Goal: Task Accomplishment & Management: Manage account settings

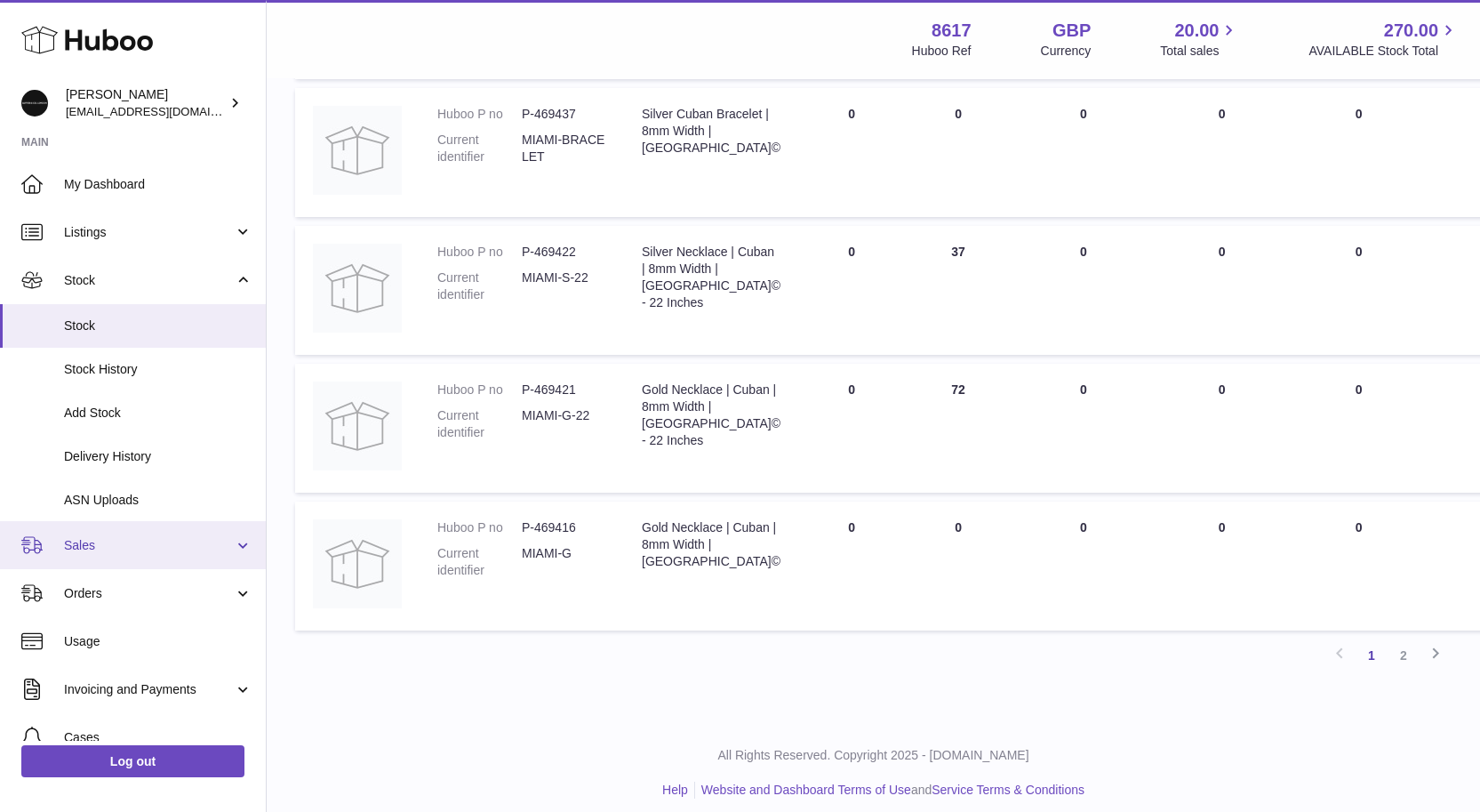
click at [135, 557] on link "Sales" at bounding box center [132, 544] width 266 height 48
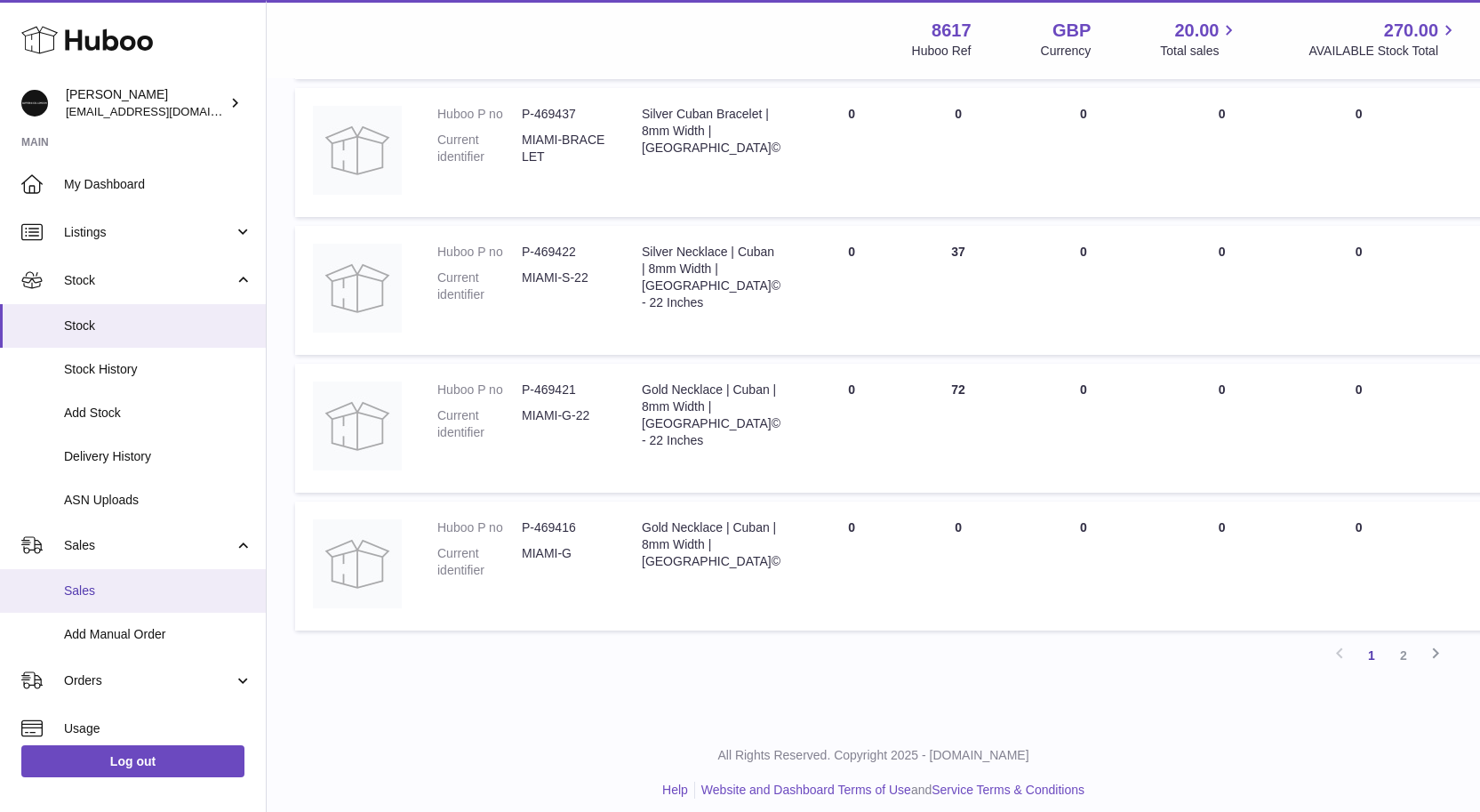
click at [67, 584] on span "Sales" at bounding box center [159, 590] width 189 height 17
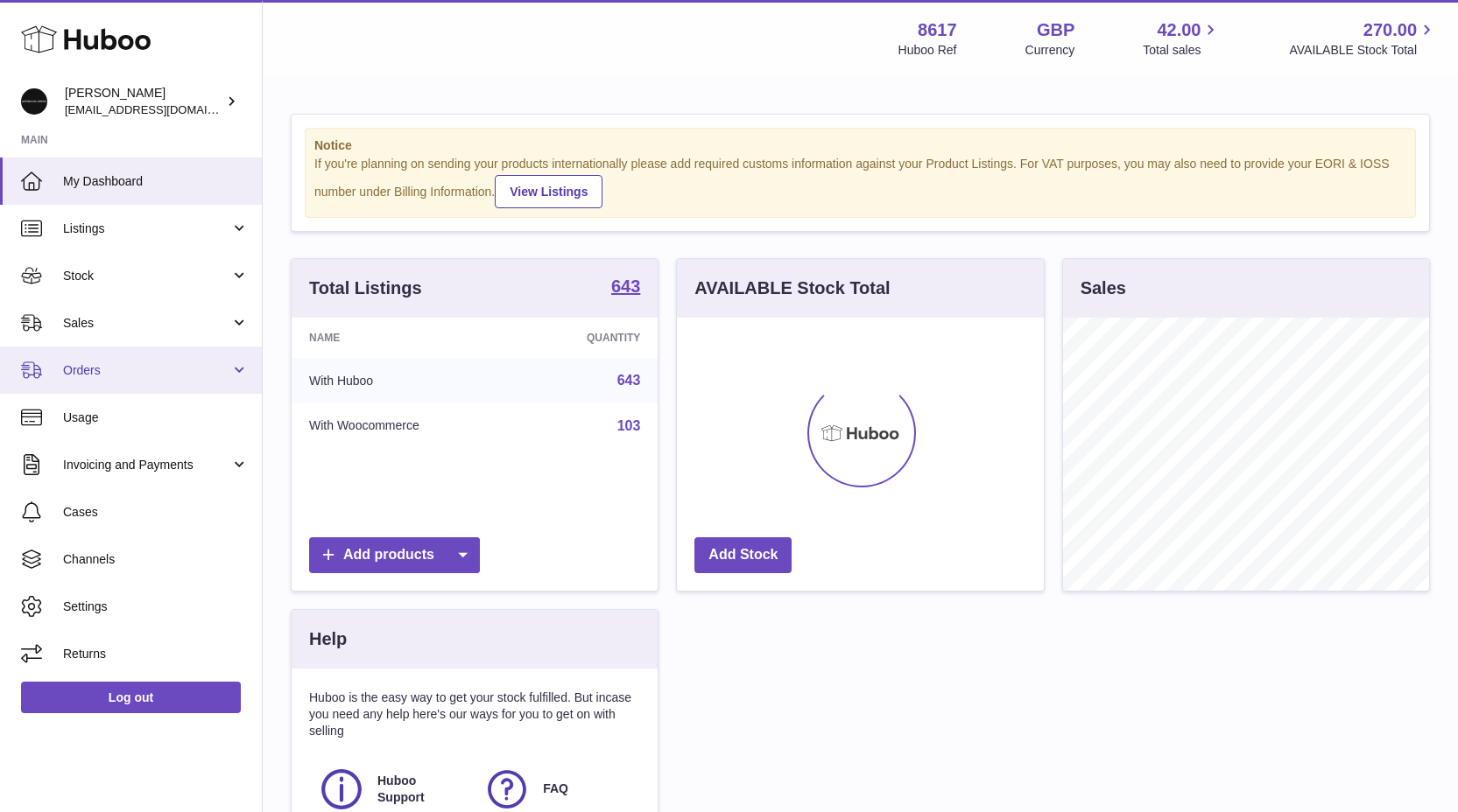
scroll to position [273, 367]
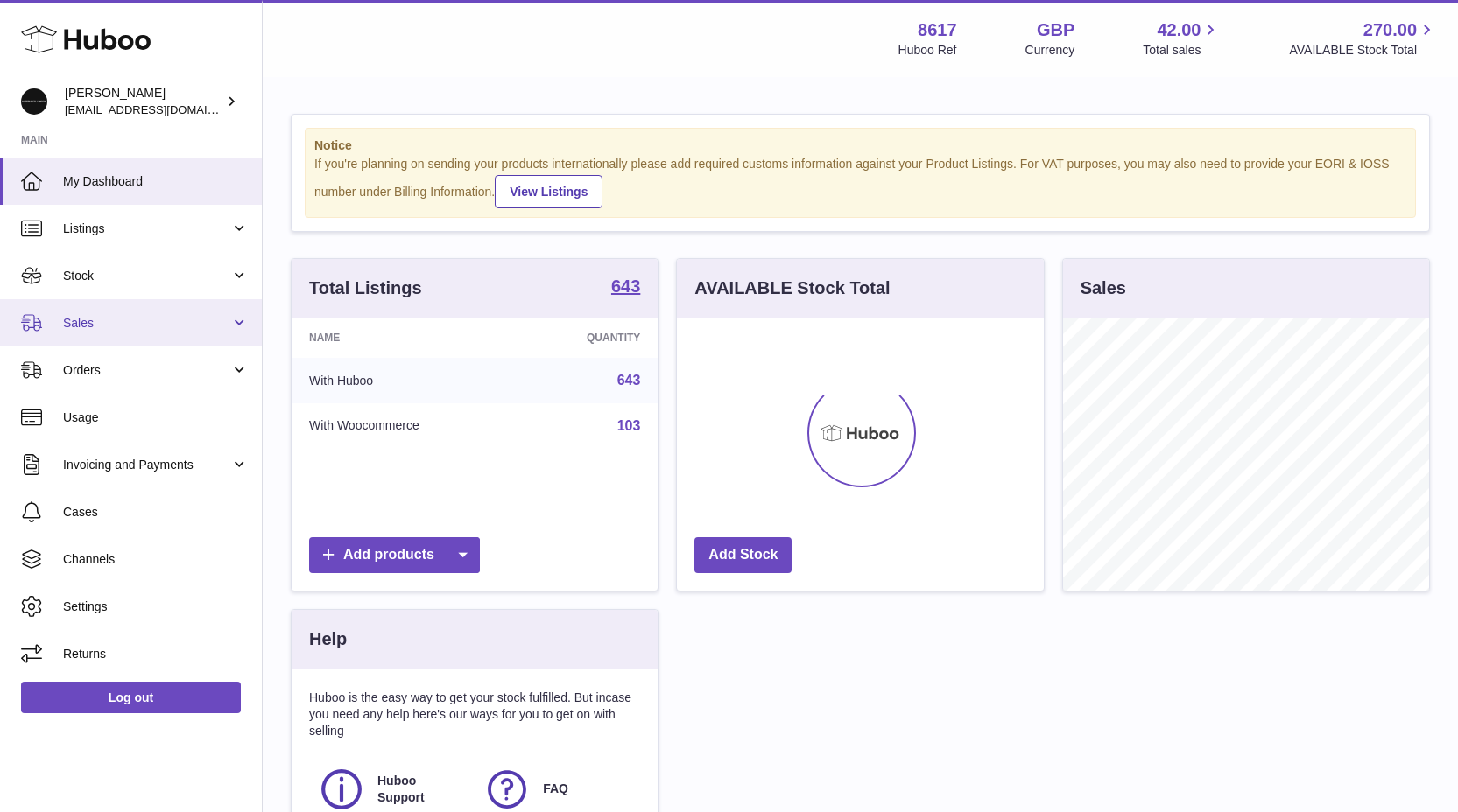
click at [97, 309] on link "Sales" at bounding box center [130, 322] width 262 height 47
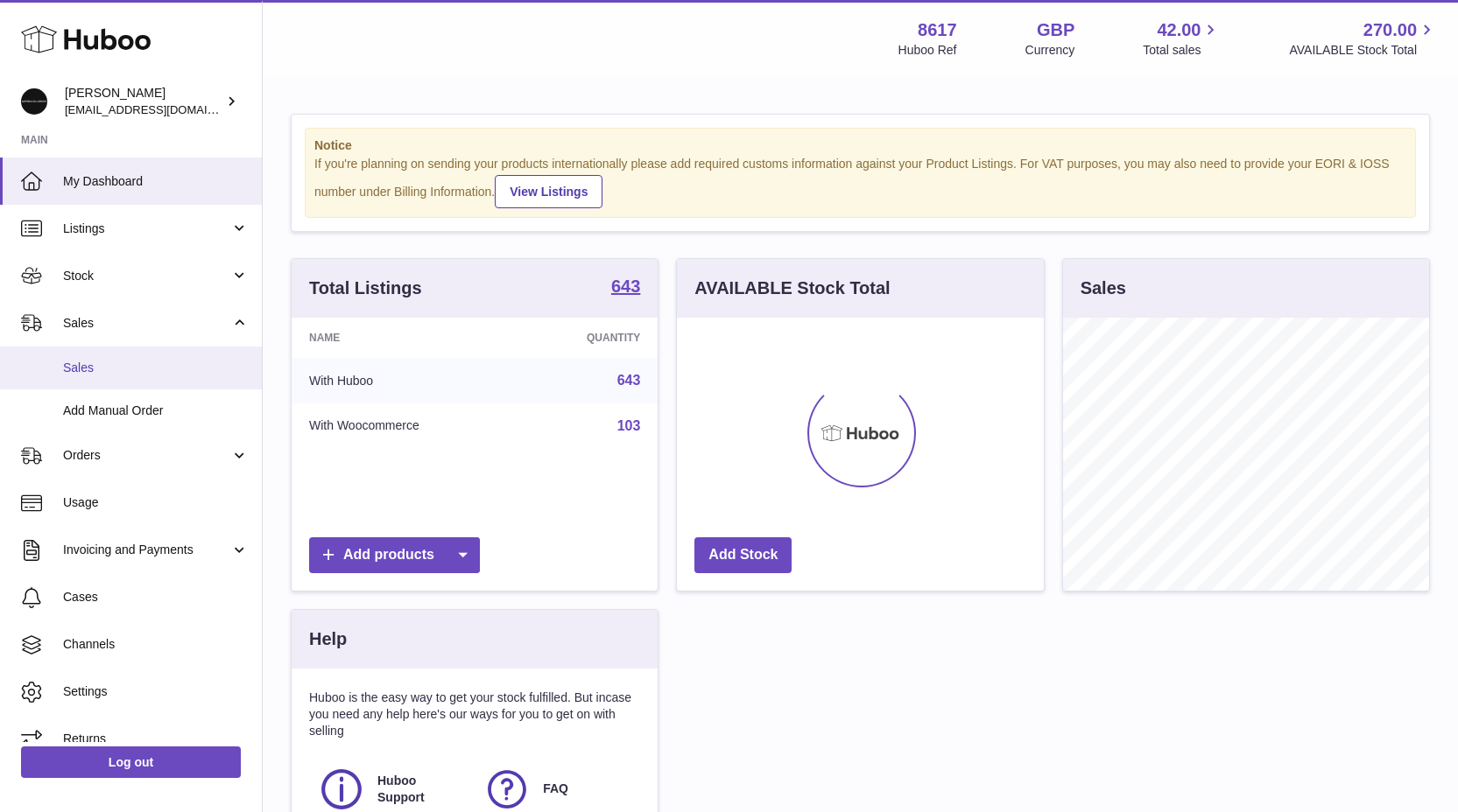
click at [106, 369] on span "Sales" at bounding box center [156, 367] width 186 height 16
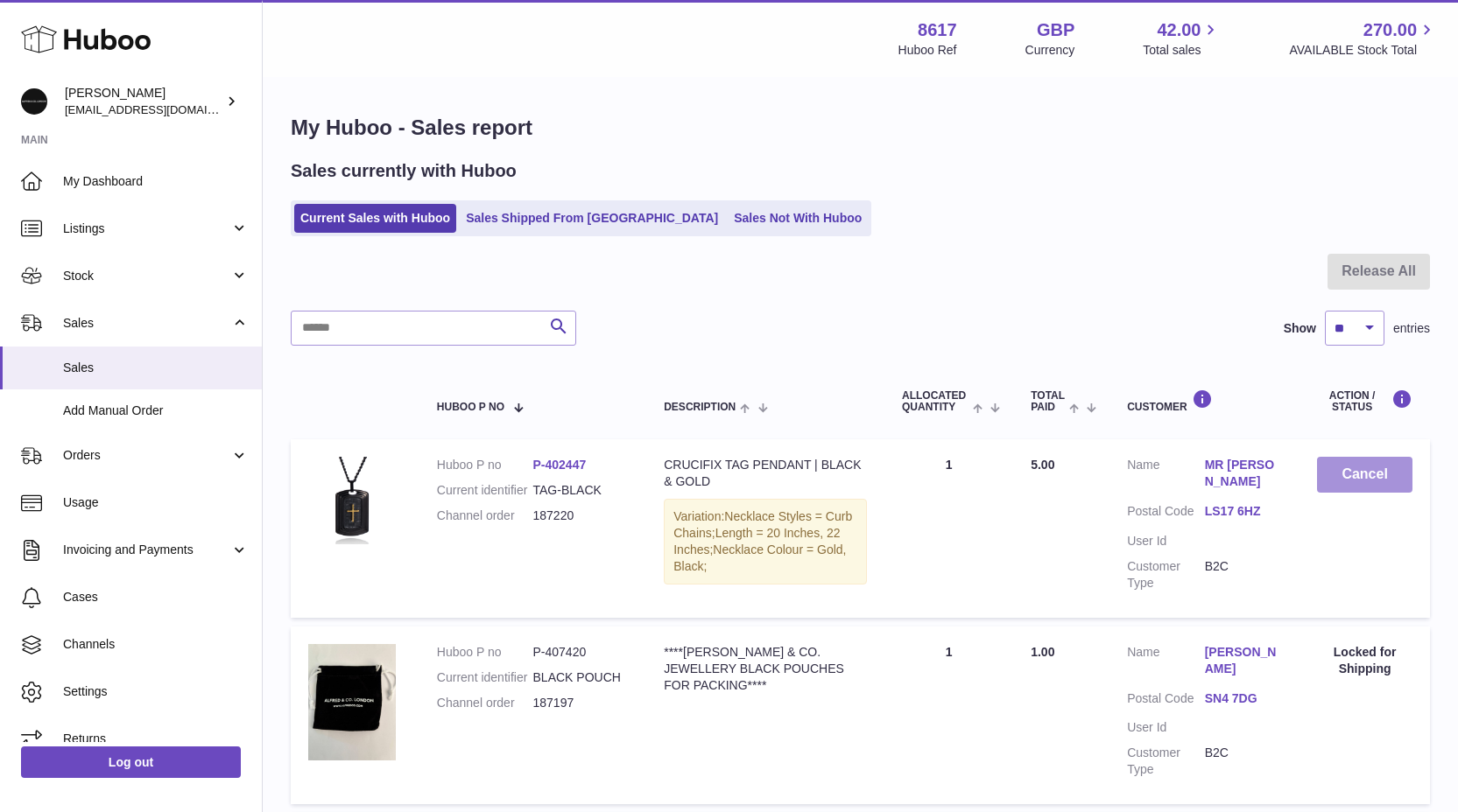
click at [1382, 471] on button "Cancel" at bounding box center [1365, 475] width 96 height 35
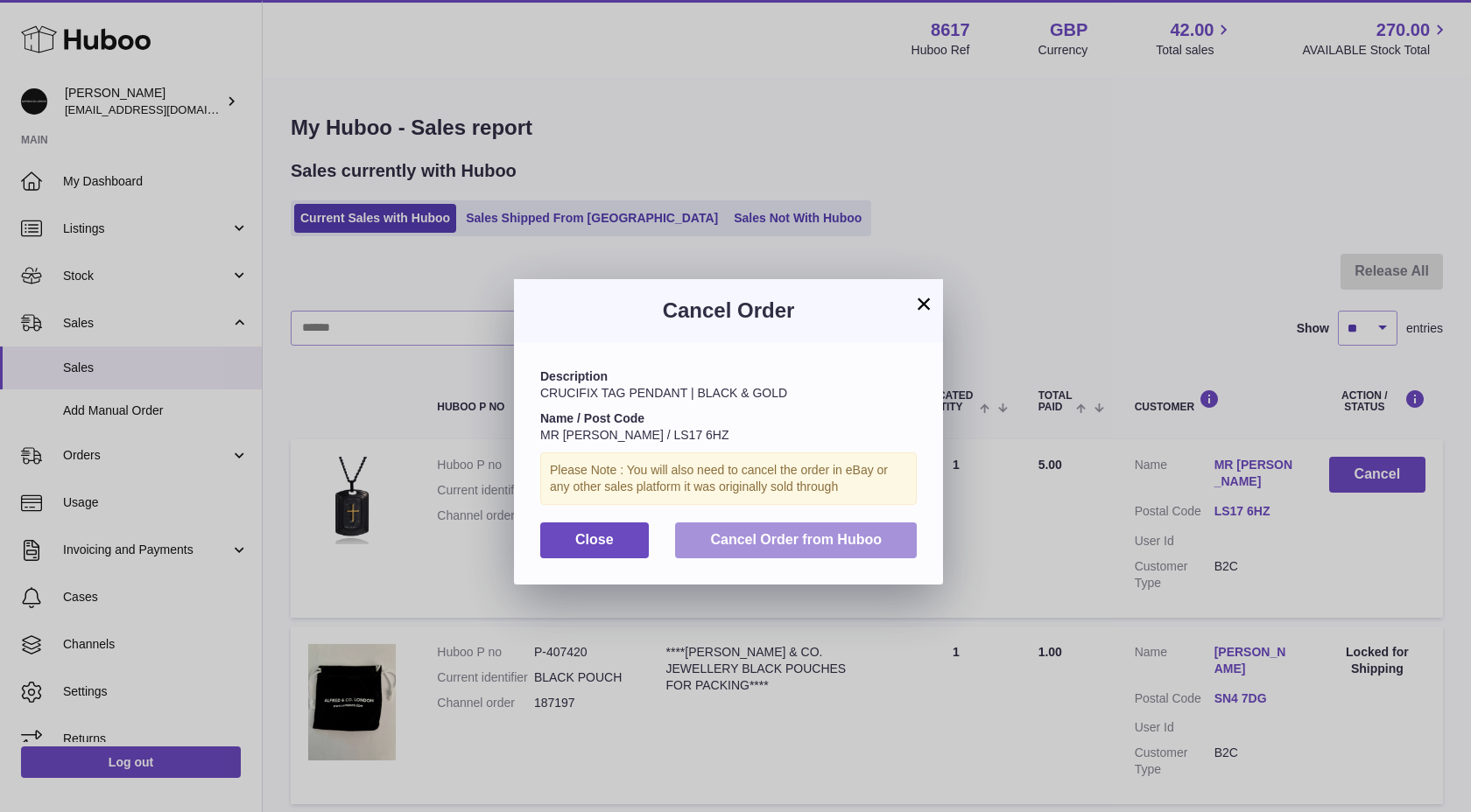
click at [799, 545] on span "Cancel Order from Huboo" at bounding box center [795, 540] width 172 height 15
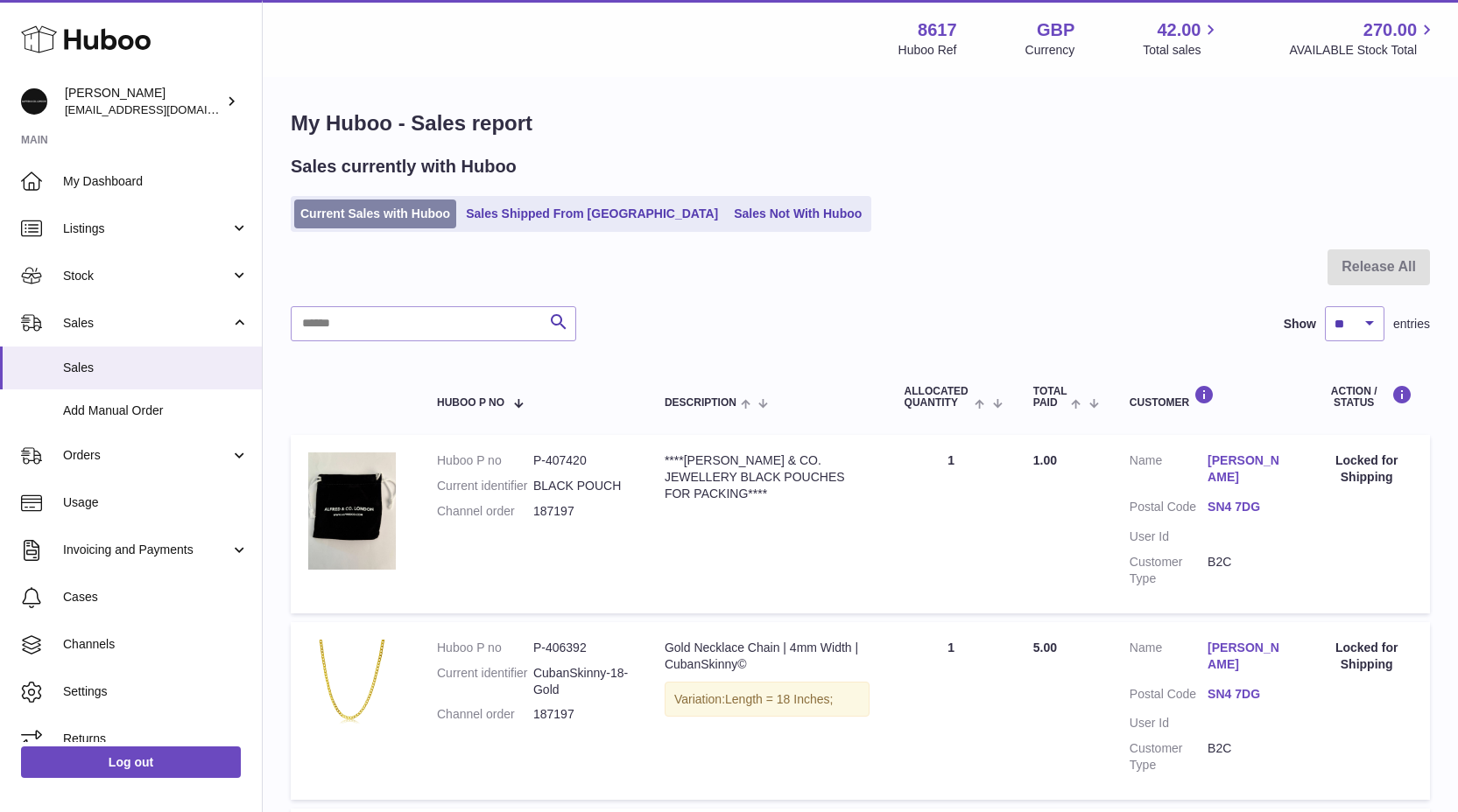
scroll to position [4, 0]
click at [128, 369] on span "Sales" at bounding box center [156, 367] width 186 height 16
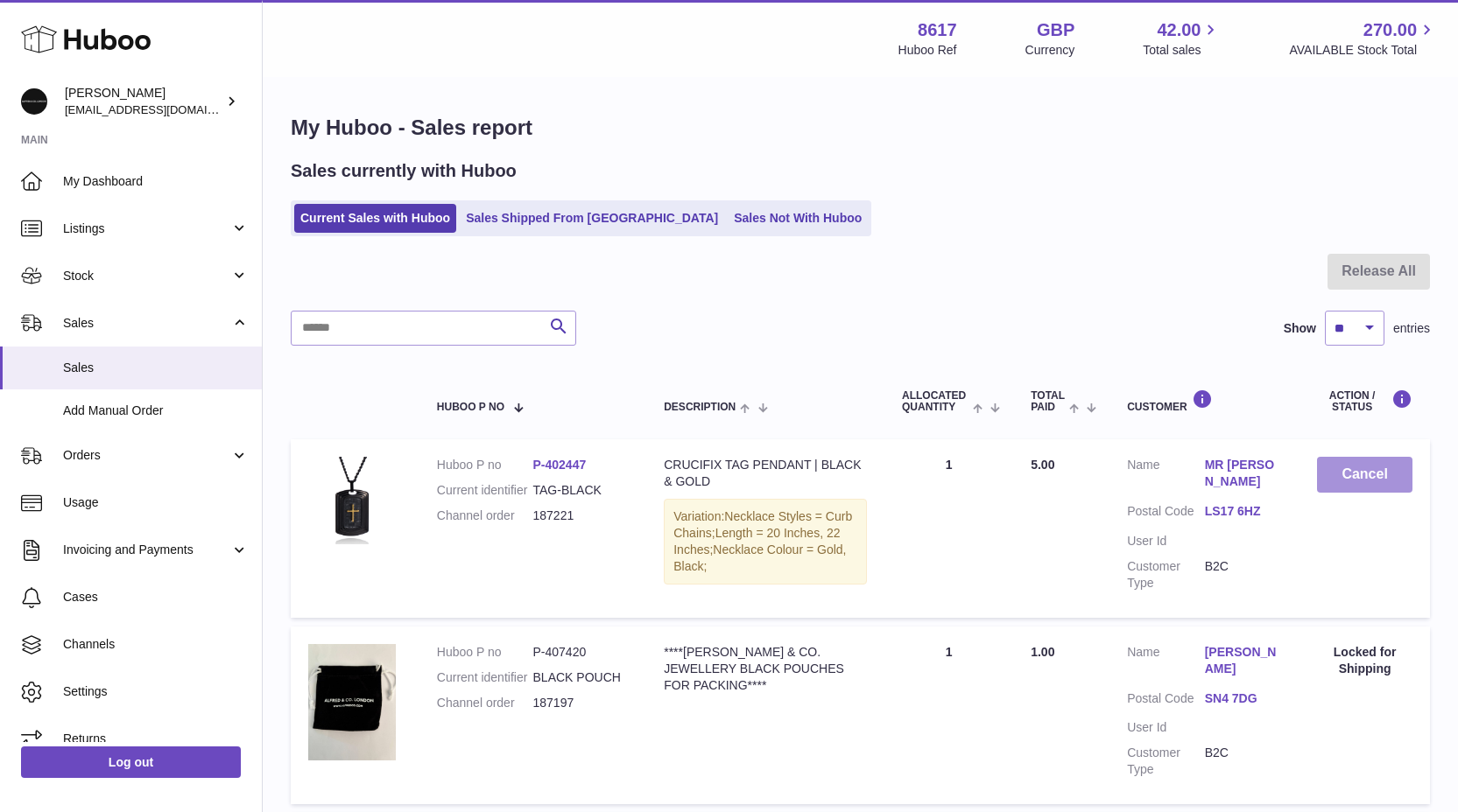
click at [1364, 481] on button "Cancel" at bounding box center [1365, 475] width 96 height 35
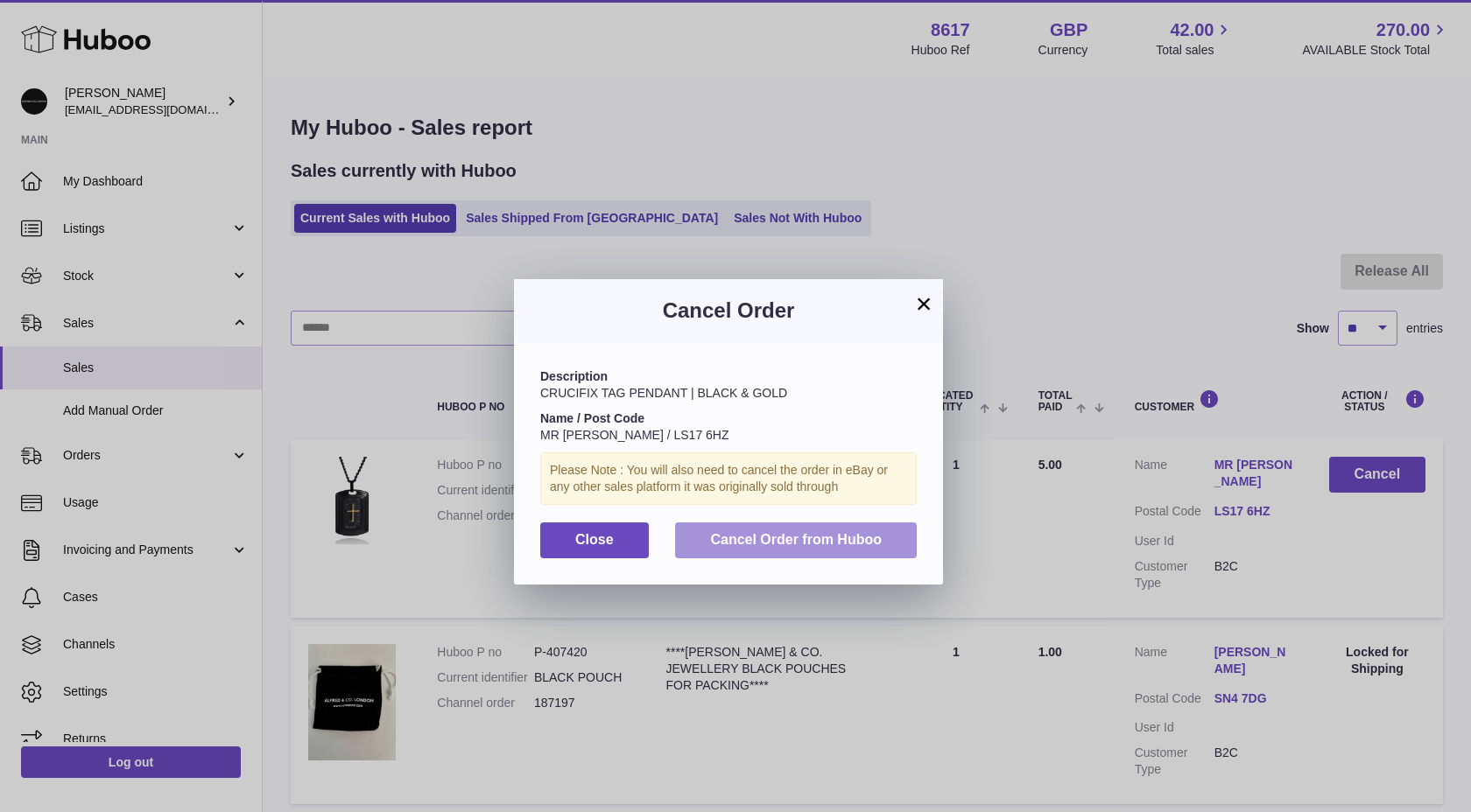
click at [828, 527] on button "Cancel Order from Huboo" at bounding box center [796, 540] width 242 height 35
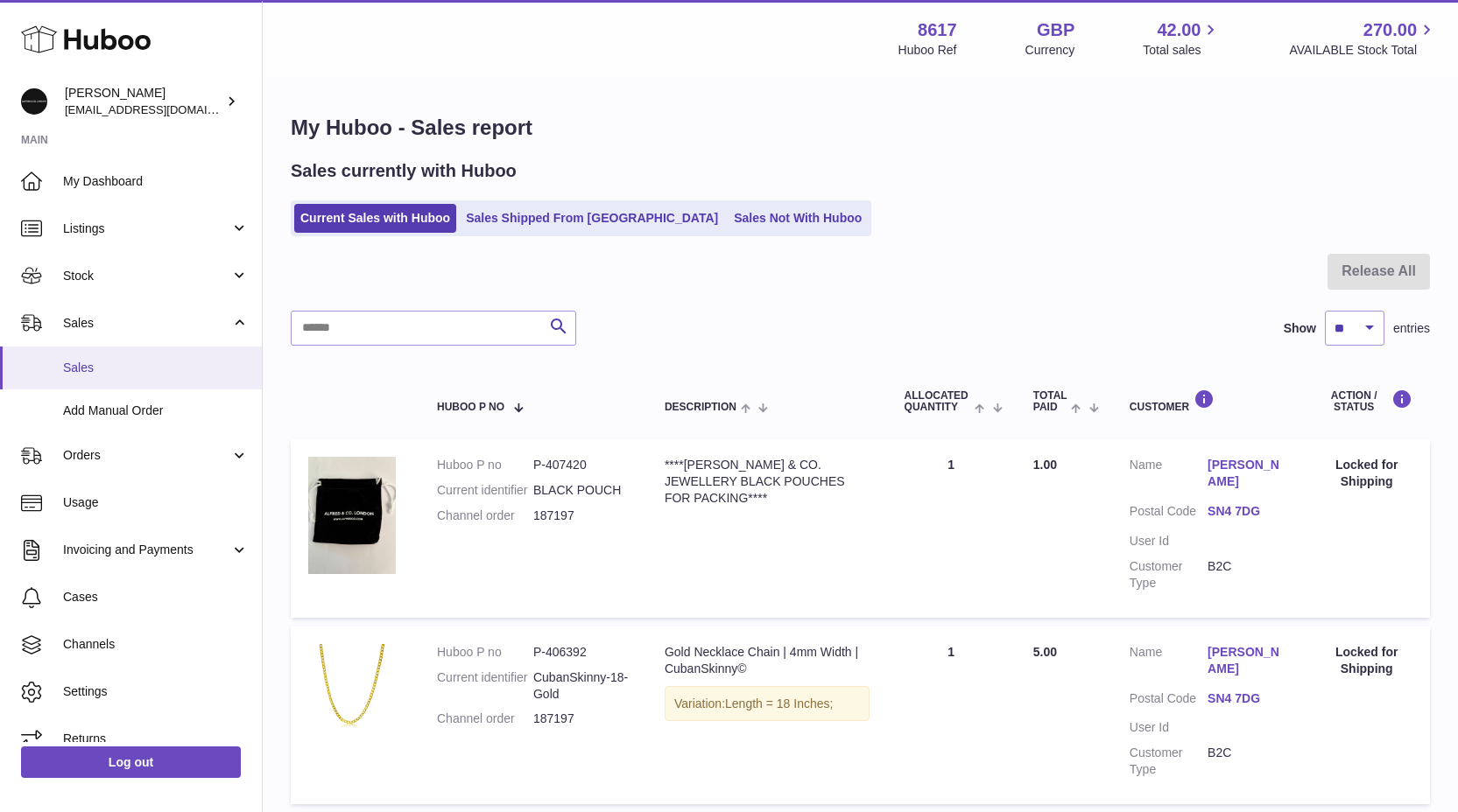
click at [115, 369] on span "Sales" at bounding box center [156, 367] width 186 height 16
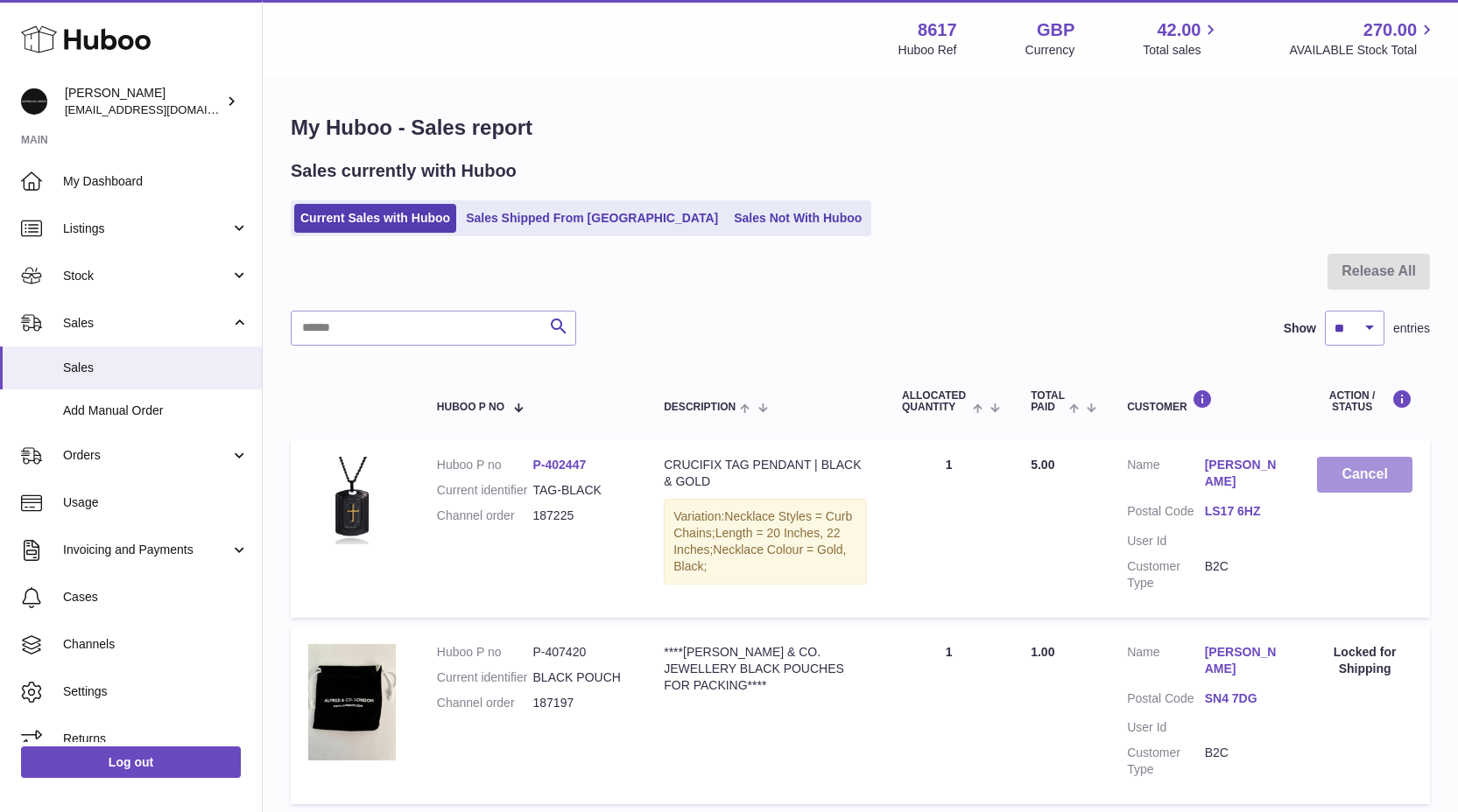
click at [1331, 461] on button "Cancel" at bounding box center [1365, 475] width 96 height 35
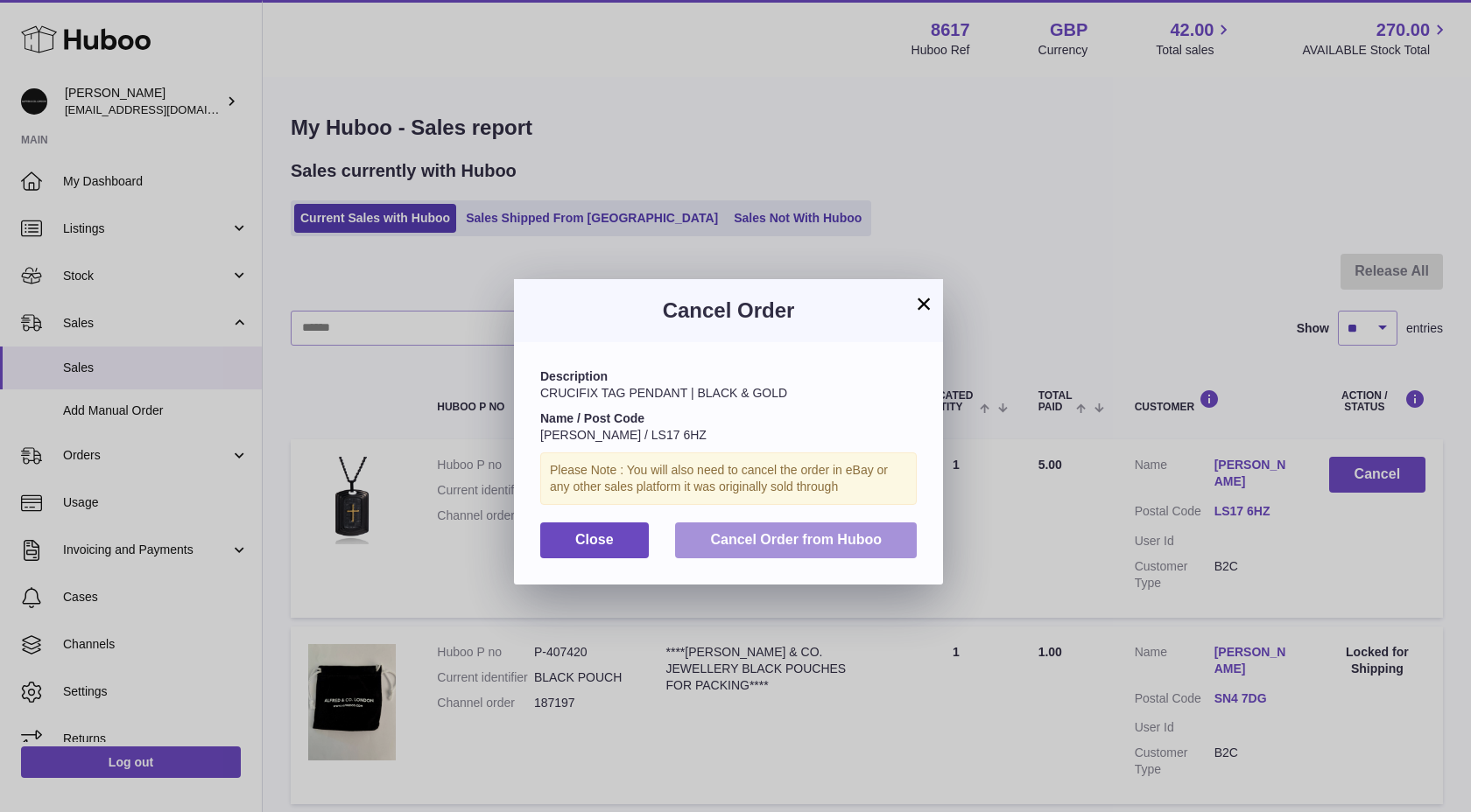
click at [782, 528] on button "Cancel Order from Huboo" at bounding box center [796, 540] width 242 height 35
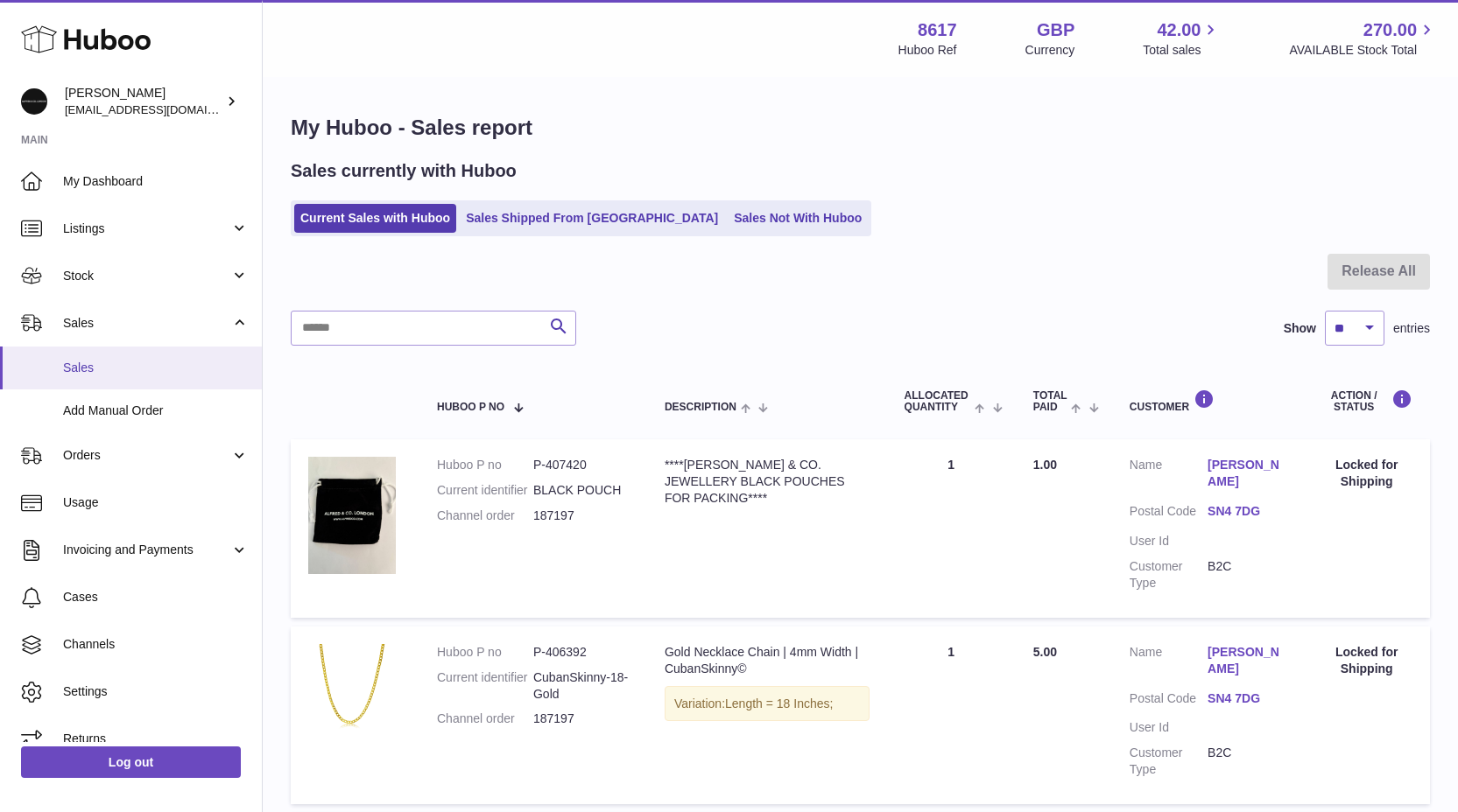
click at [87, 353] on link "Sales" at bounding box center [130, 368] width 262 height 43
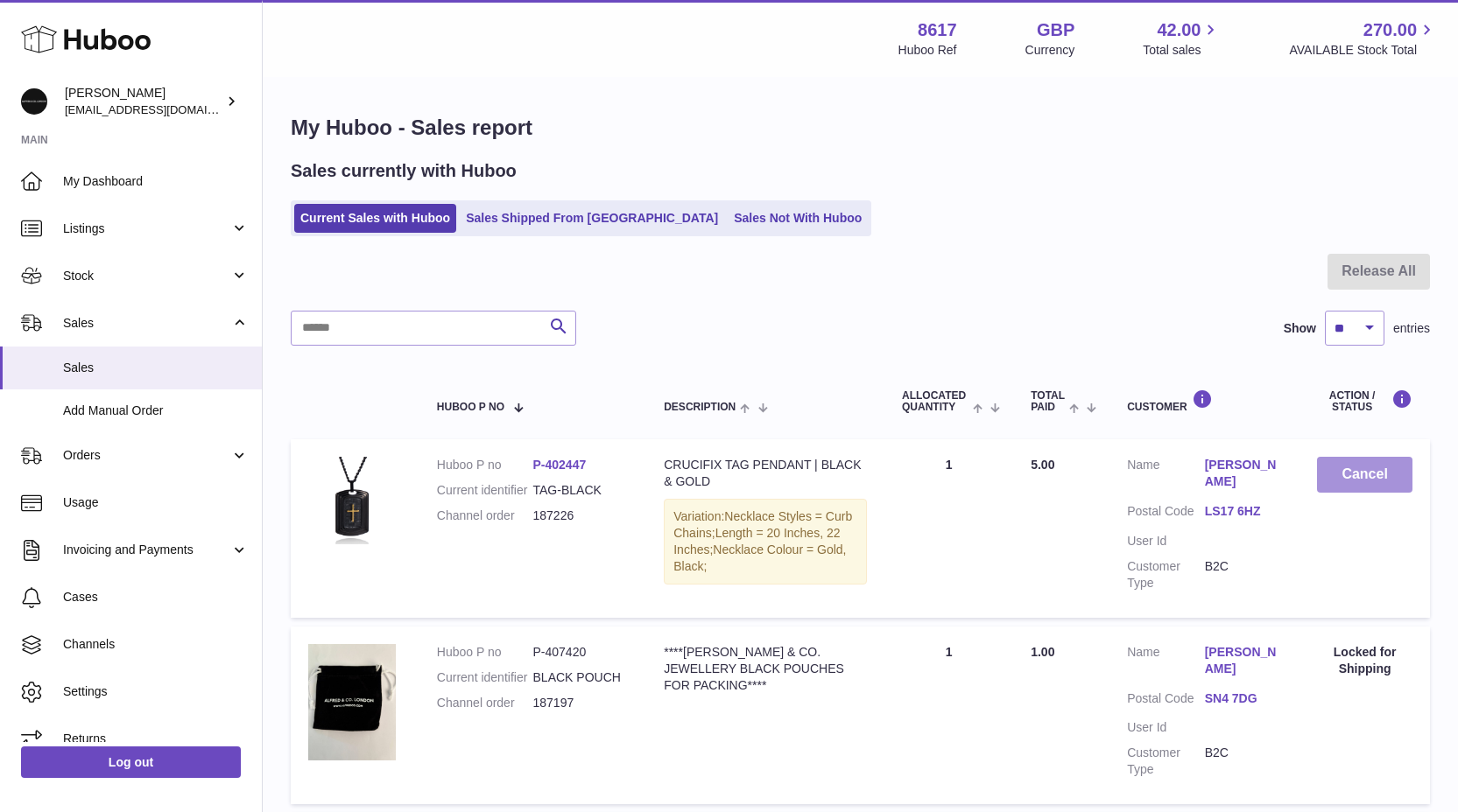
click at [1358, 476] on button "Cancel" at bounding box center [1365, 475] width 96 height 35
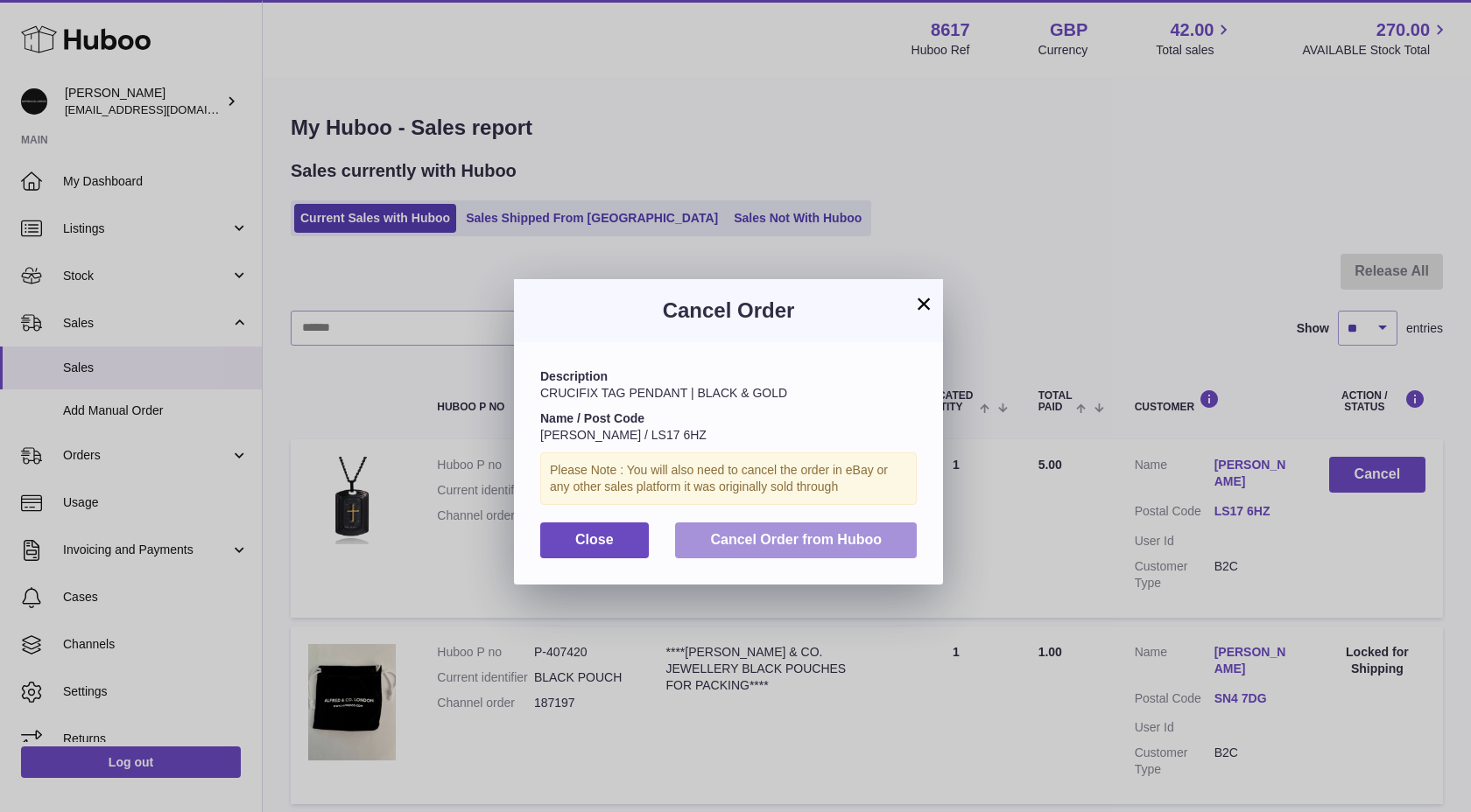
click at [768, 538] on span "Cancel Order from Huboo" at bounding box center [795, 540] width 172 height 15
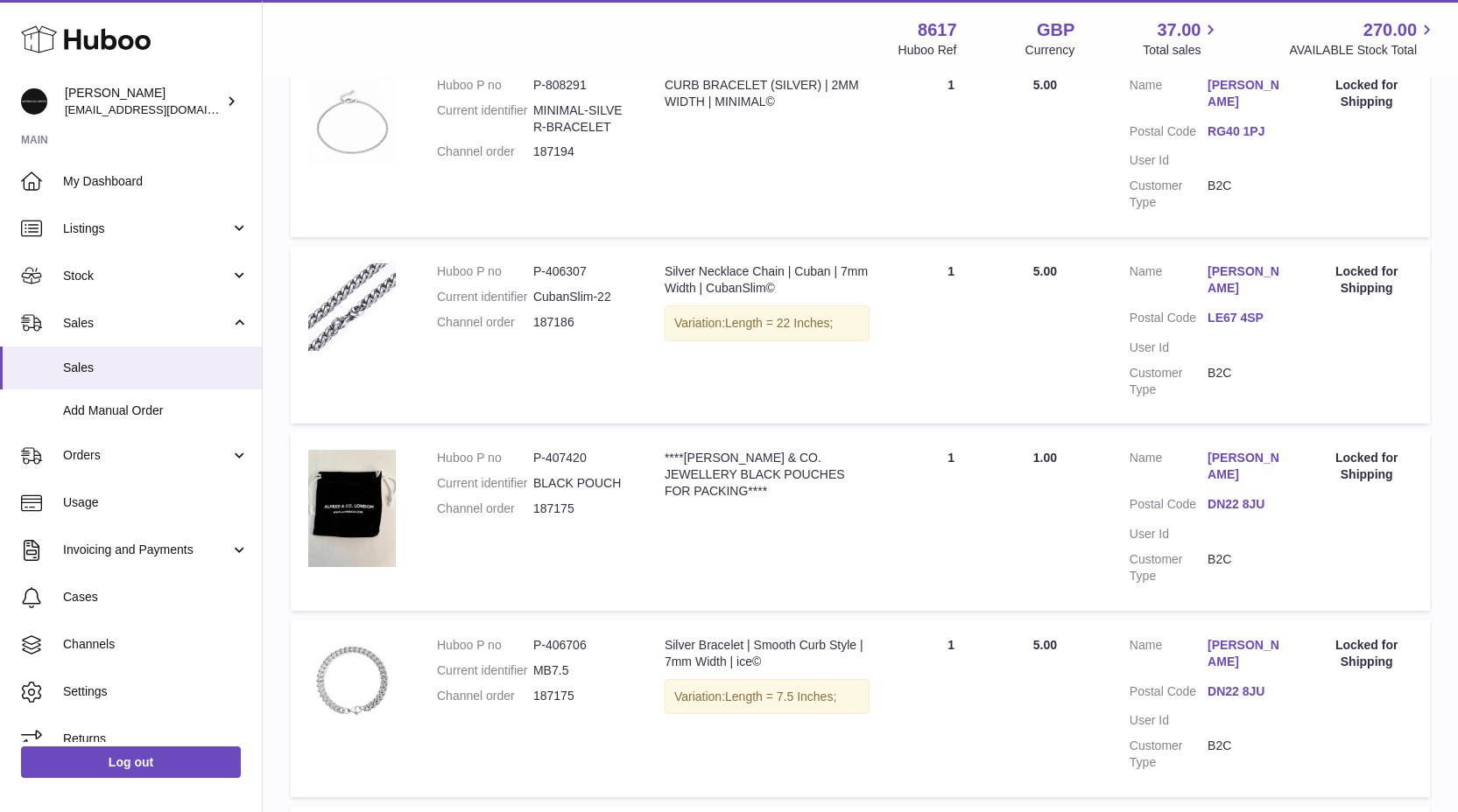
scroll to position [549, 0]
